Goal: Task Accomplishment & Management: Manage account settings

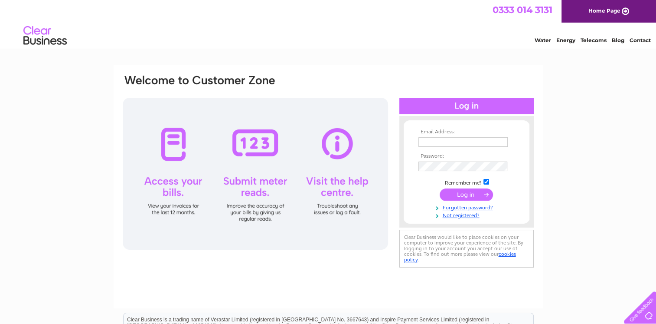
type input "bs@wilbys.net"
click at [471, 193] on input "submit" at bounding box center [466, 194] width 53 height 12
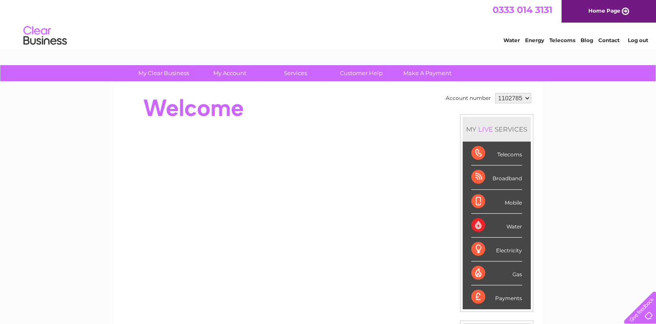
click at [331, 114] on div at bounding box center [280, 108] width 316 height 35
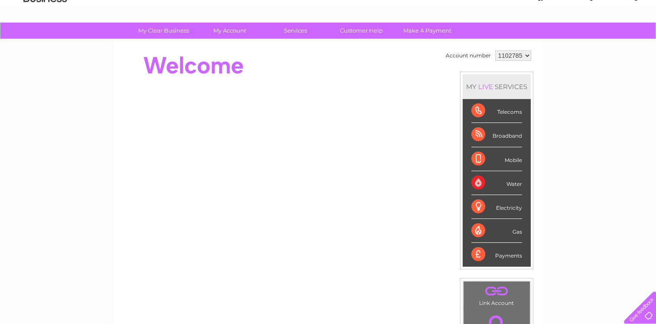
scroll to position [25, 0]
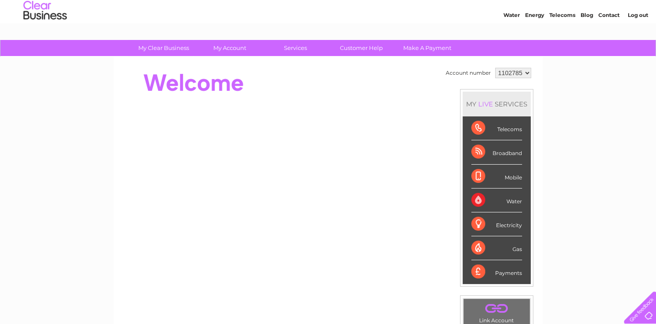
click at [478, 199] on div "Water" at bounding box center [497, 200] width 51 height 24
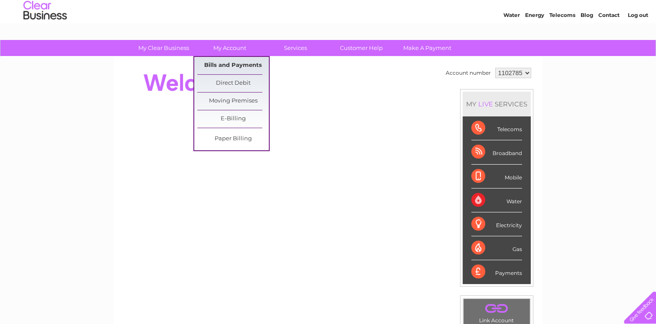
click at [233, 63] on link "Bills and Payments" at bounding box center [233, 65] width 72 height 17
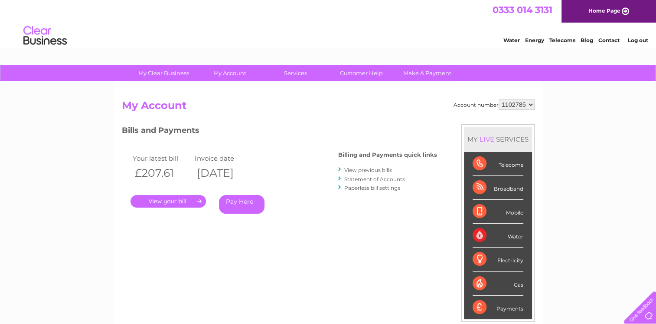
click at [177, 202] on link "." at bounding box center [168, 201] width 75 height 13
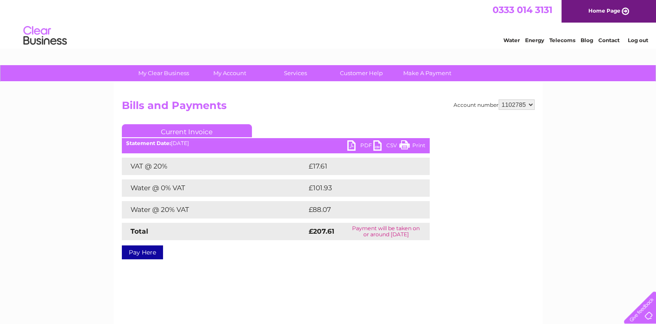
click at [194, 131] on link "Current Invoice" at bounding box center [187, 130] width 130 height 13
click at [363, 144] on link "PDF" at bounding box center [360, 146] width 26 height 13
